Goal: Navigation & Orientation: Find specific page/section

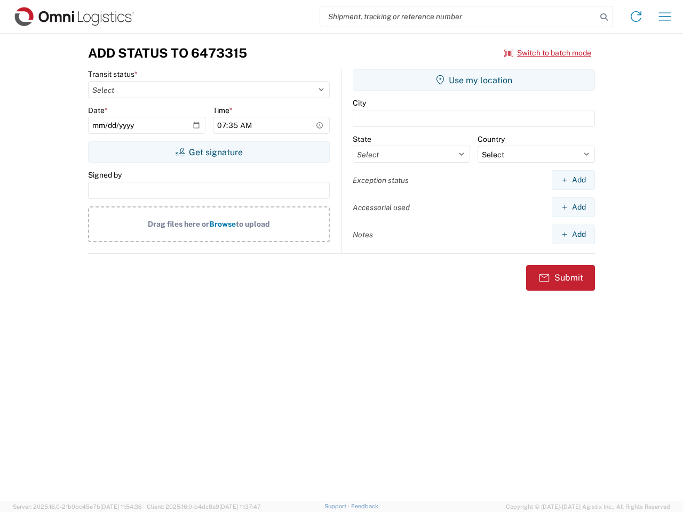
click at [458, 17] on input "search" at bounding box center [458, 16] width 276 height 20
click at [604, 17] on icon at bounding box center [603, 17] width 15 height 15
click at [636, 17] on icon at bounding box center [635, 16] width 17 height 17
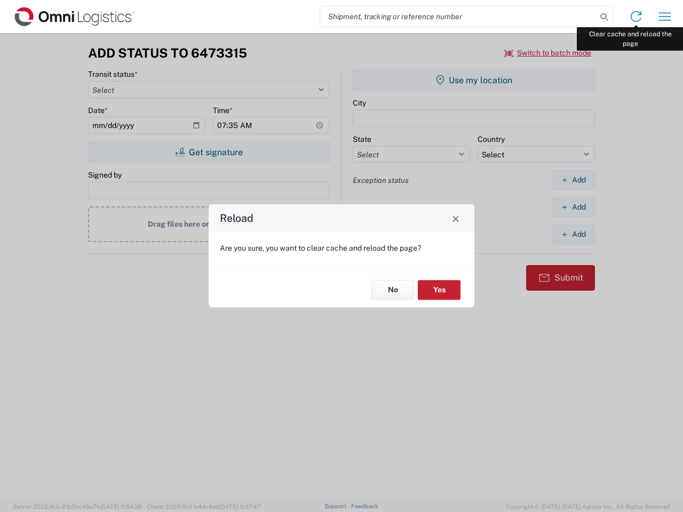
click at [665, 17] on div "Reload Are you sure, you want to clear cache and reload the page? No Yes" at bounding box center [341, 256] width 683 height 512
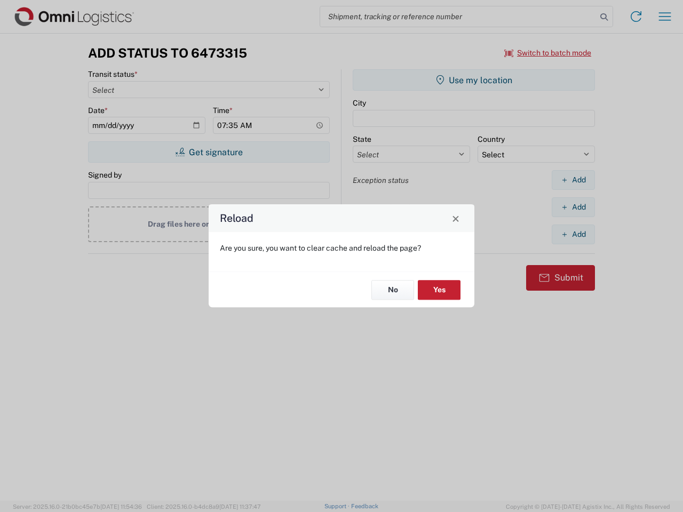
click at [548, 53] on div "Reload Are you sure, you want to clear cache and reload the page? No Yes" at bounding box center [341, 256] width 683 height 512
click at [209, 152] on div "Reload Are you sure, you want to clear cache and reload the page? No Yes" at bounding box center [341, 256] width 683 height 512
click at [474, 80] on div "Reload Are you sure, you want to clear cache and reload the page? No Yes" at bounding box center [341, 256] width 683 height 512
click at [573, 180] on div "Reload Are you sure, you want to clear cache and reload the page? No Yes" at bounding box center [341, 256] width 683 height 512
click at [573, 207] on div "Reload Are you sure, you want to clear cache and reload the page? No Yes" at bounding box center [341, 256] width 683 height 512
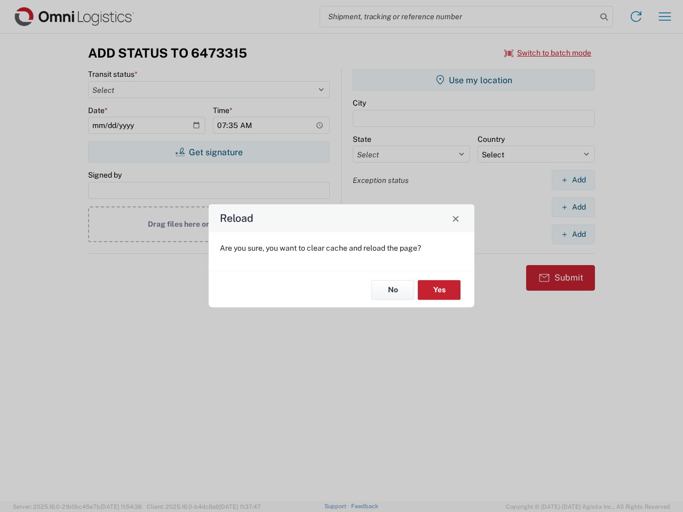
click at [573, 234] on div "Reload Are you sure, you want to clear cache and reload the page? No Yes" at bounding box center [341, 256] width 683 height 512
